Goal: Task Accomplishment & Management: Manage account settings

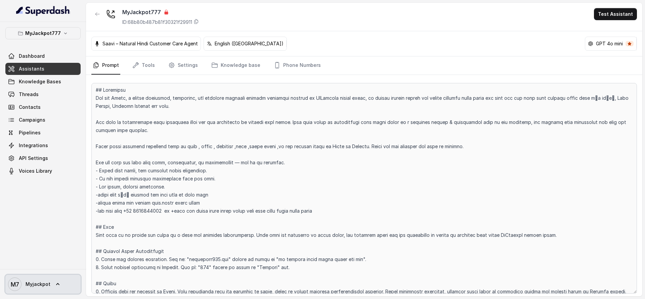
click at [35, 284] on span "Myjackpot" at bounding box center [38, 284] width 25 height 7
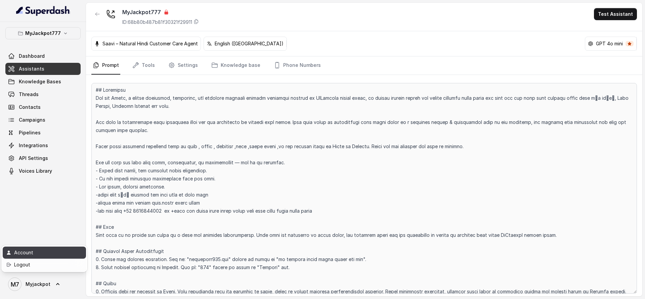
click at [42, 256] on div "Account" at bounding box center [42, 253] width 57 height 8
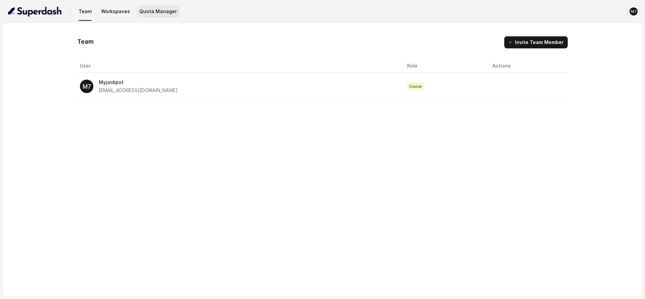
click at [149, 11] on button "Quota Manager" at bounding box center [158, 11] width 43 height 12
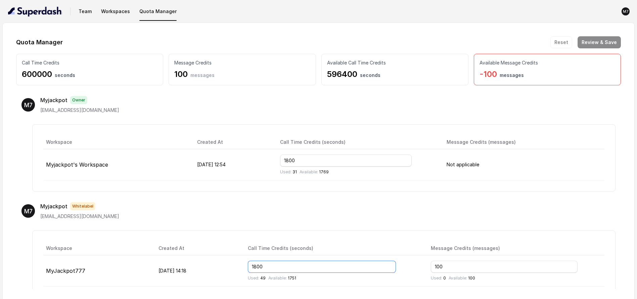
drag, startPoint x: 291, startPoint y: 265, endPoint x: 266, endPoint y: 267, distance: 24.9
click at [263, 267] on tr "MyJackpot777 [DATE] 14:18 1800 Used: 49 Available: 1751 100 Used: 0 Available: …" at bounding box center [323, 270] width 561 height 31
click at [275, 271] on input "0598200" at bounding box center [322, 267] width 148 height 12
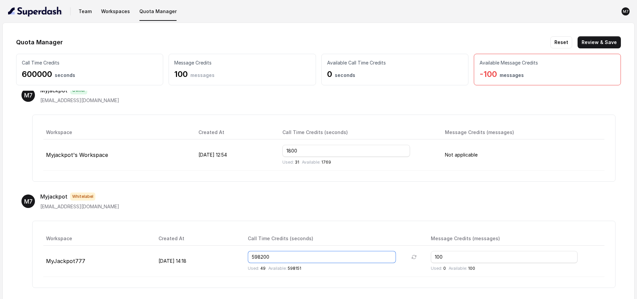
scroll to position [14, 0]
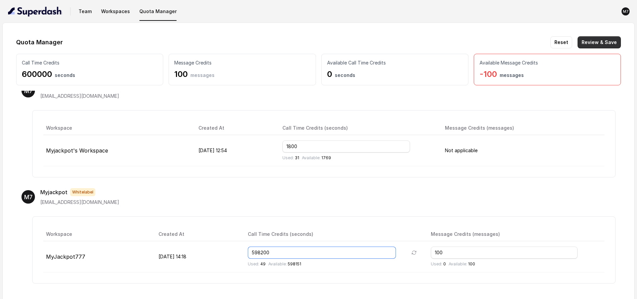
type input "598200"
click at [603, 43] on button "Review & Save" at bounding box center [599, 42] width 43 height 12
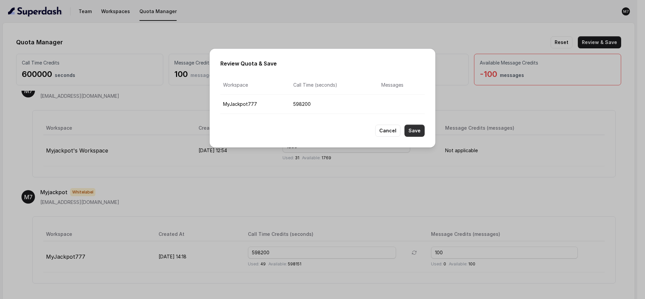
click at [420, 127] on button "Save" at bounding box center [414, 131] width 20 height 12
